Goal: Information Seeking & Learning: Find specific fact

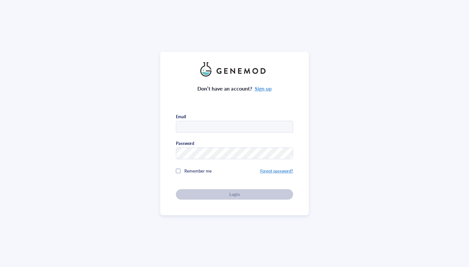
type input "petersonlab@rosalindfranklin.edu"
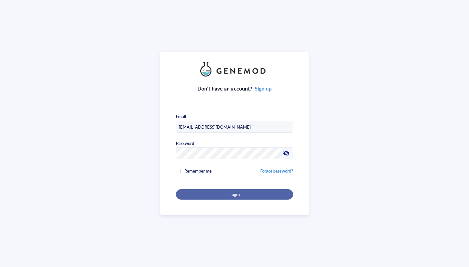
click at [239, 189] on button "Login" at bounding box center [234, 194] width 117 height 10
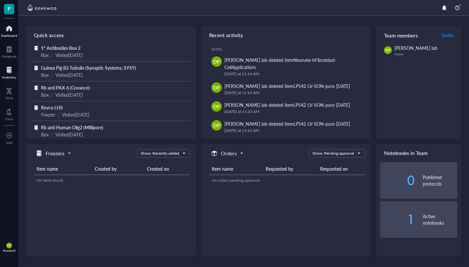
click at [10, 71] on div at bounding box center [9, 70] width 14 height 10
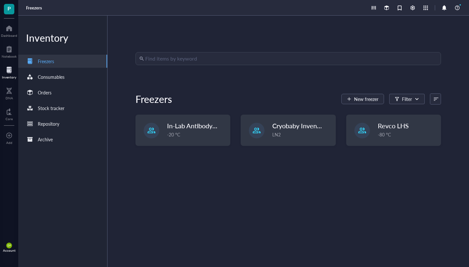
click at [212, 48] on div "Find items by keyword Freezers New freezer Filter In-Lab Antibody Stocks -20 °C…" at bounding box center [287, 141] width 361 height 251
click at [212, 55] on input "search" at bounding box center [291, 58] width 292 height 12
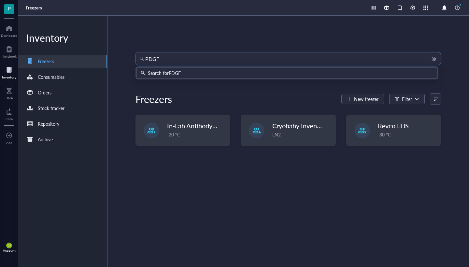
type input "PDGFR"
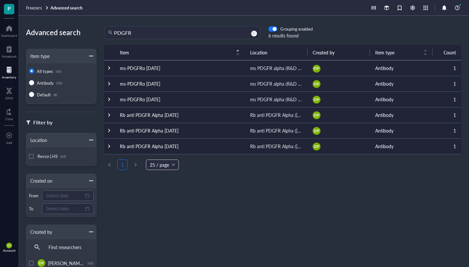
click at [174, 113] on td "Rb anti PDGFR Alpha [DATE]" at bounding box center [180, 115] width 130 height 16
